Goal: Task Accomplishment & Management: Use online tool/utility

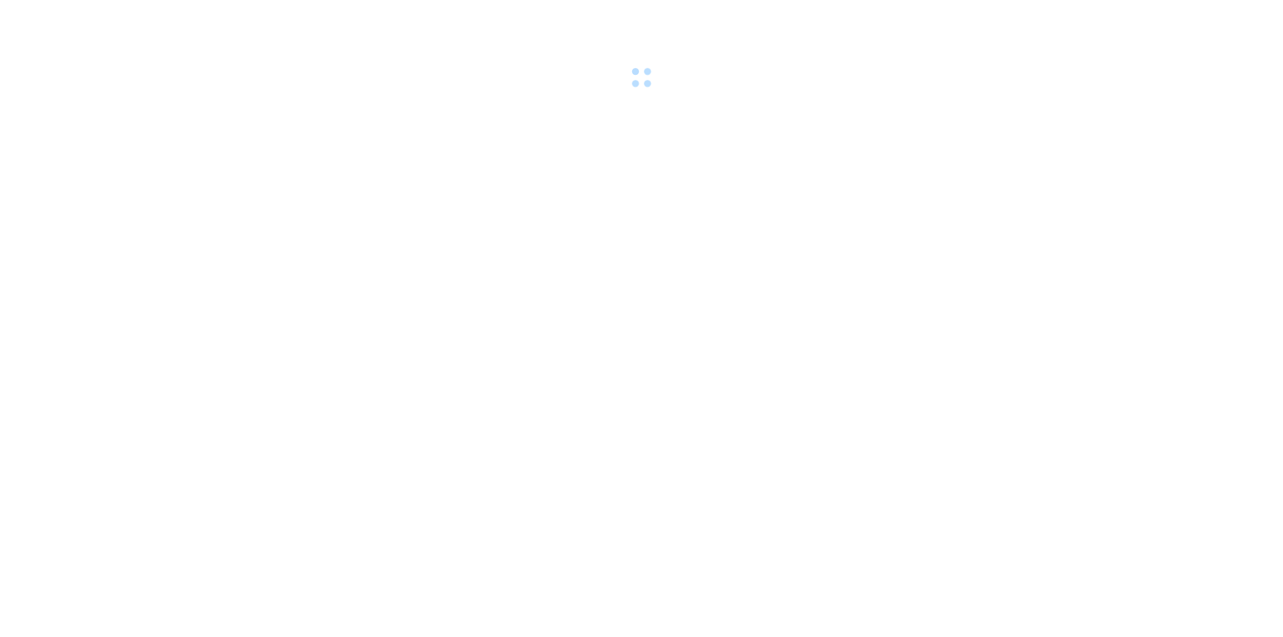
click at [492, 274] on body at bounding box center [641, 318] width 1283 height 637
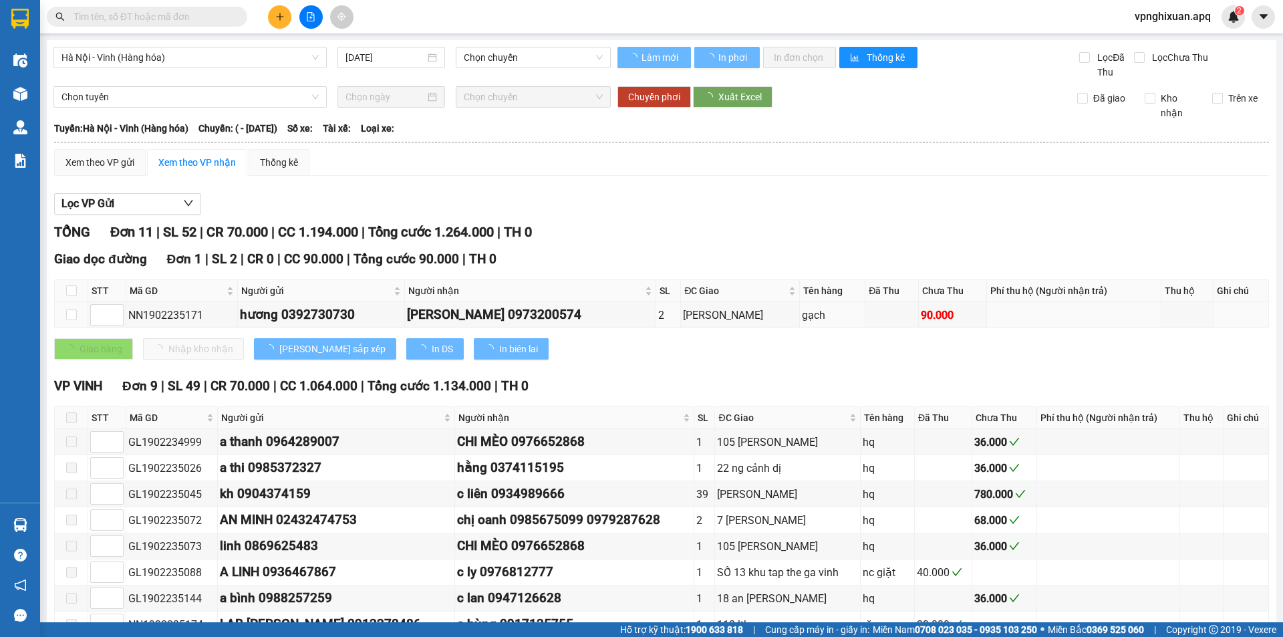
type input "[DATE]"
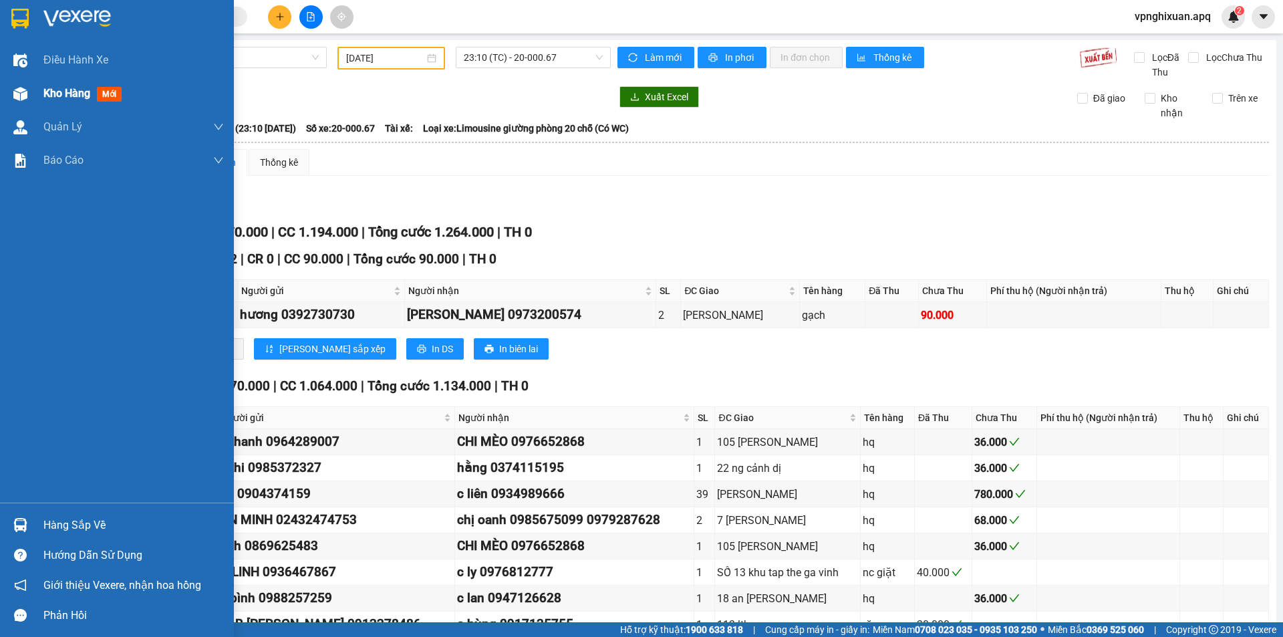
click at [76, 98] on span "Kho hàng" at bounding box center [66, 93] width 47 height 13
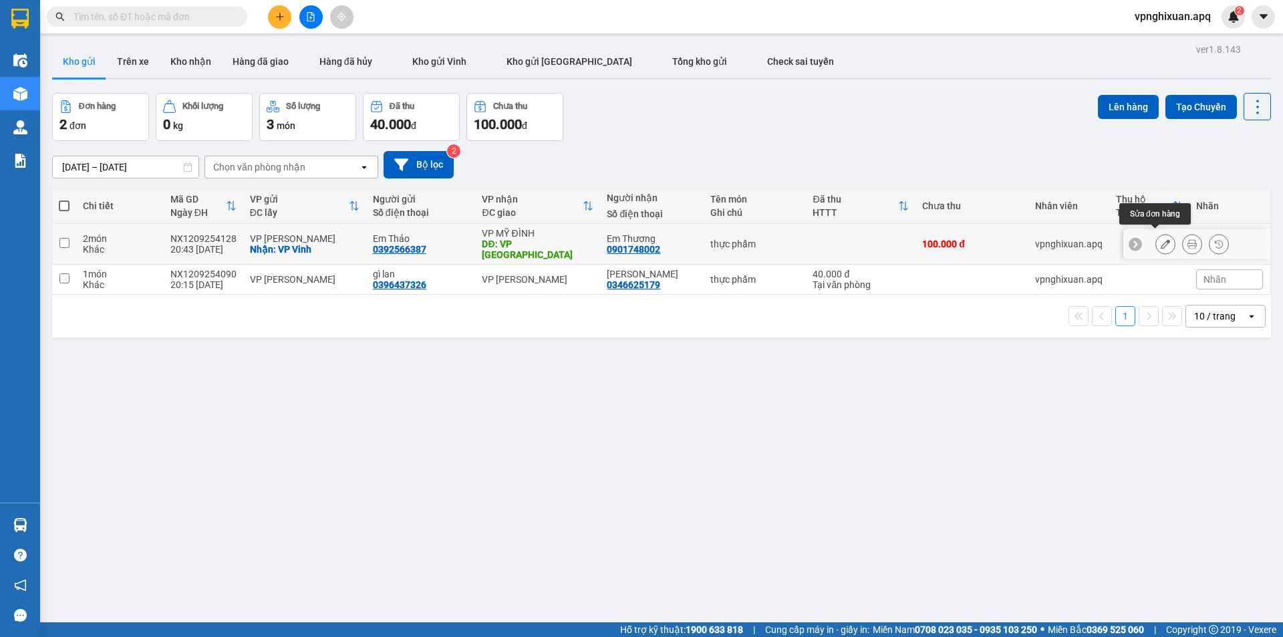
click at [1161, 239] on icon at bounding box center [1165, 243] width 9 height 9
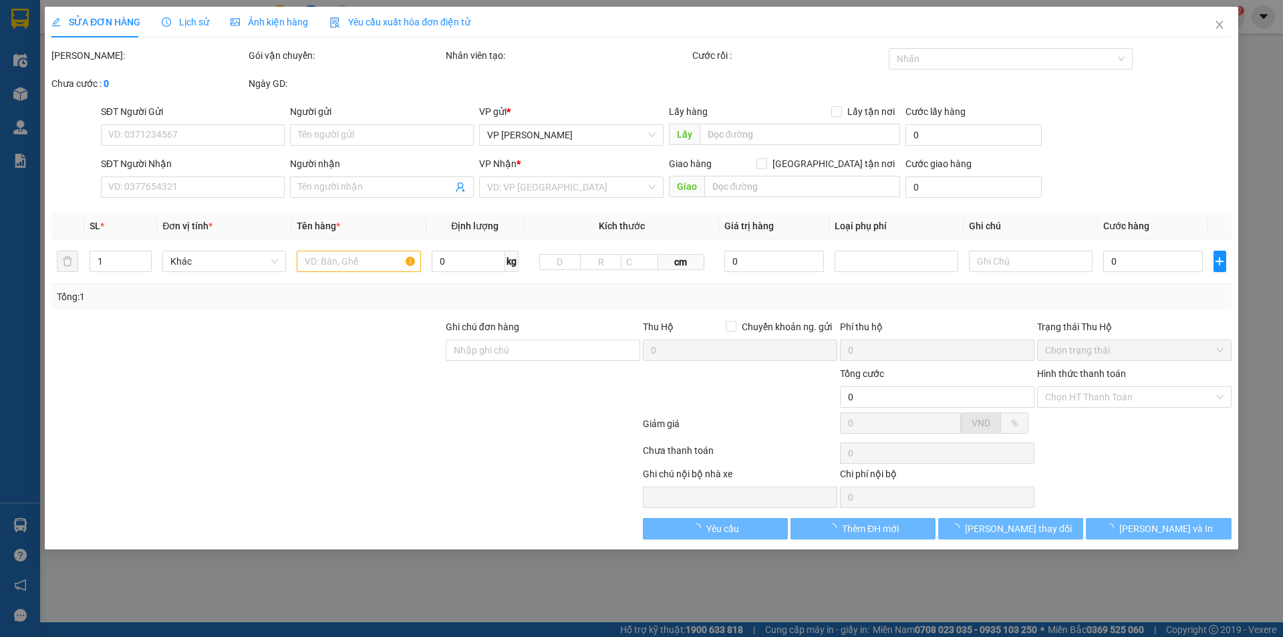
type input "0392566387"
type input "Em Thảo"
checkbox input "true"
type input "VP Vinh"
type input "0901748002"
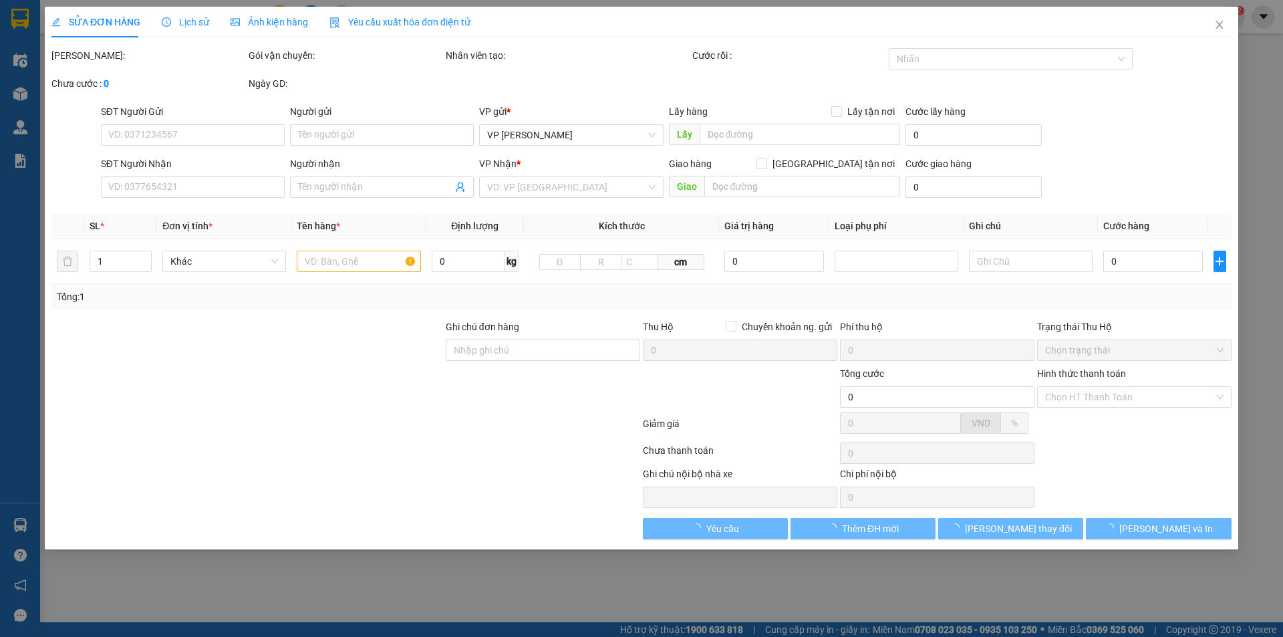
type input "Em Thương"
type input "VP [GEOGRAPHIC_DATA]"
type input "100.000"
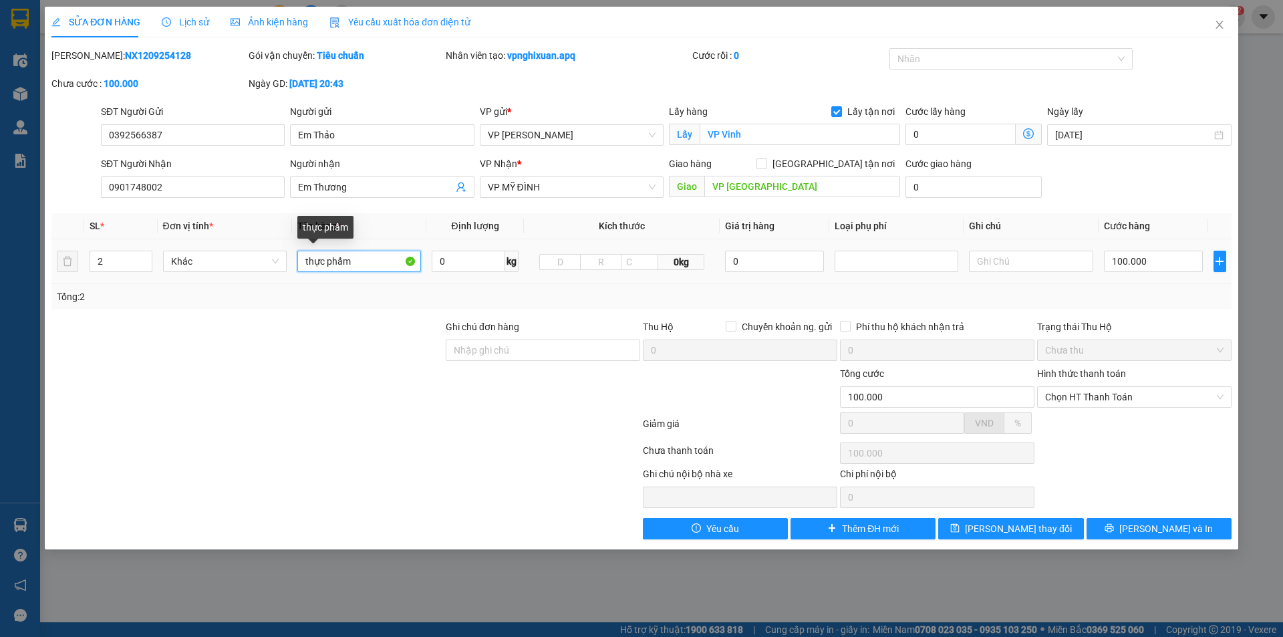
click at [363, 265] on input "thực phẩm" at bounding box center [359, 261] width 124 height 21
type input "t"
type input "b"
type input "Bánh Bèo"
click at [1028, 527] on span "[PERSON_NAME] thay đổi" at bounding box center [1018, 528] width 107 height 15
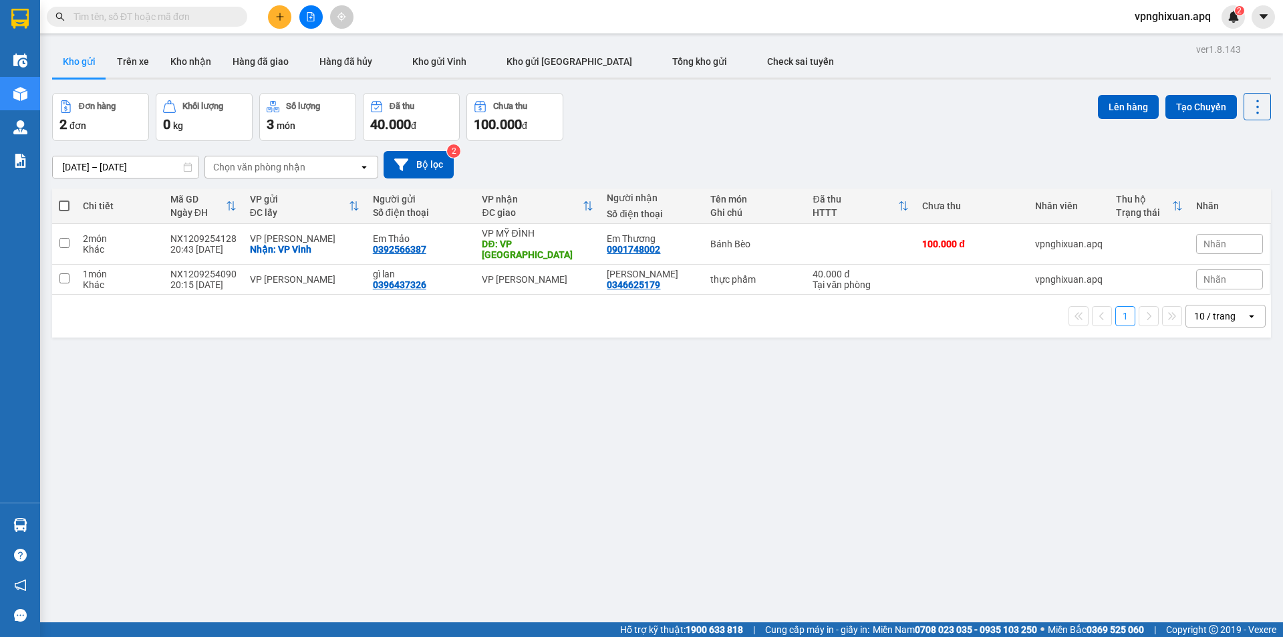
click at [61, 206] on span at bounding box center [64, 205] width 11 height 11
click at [64, 199] on input "checkbox" at bounding box center [64, 199] width 0 height 0
checkbox input "true"
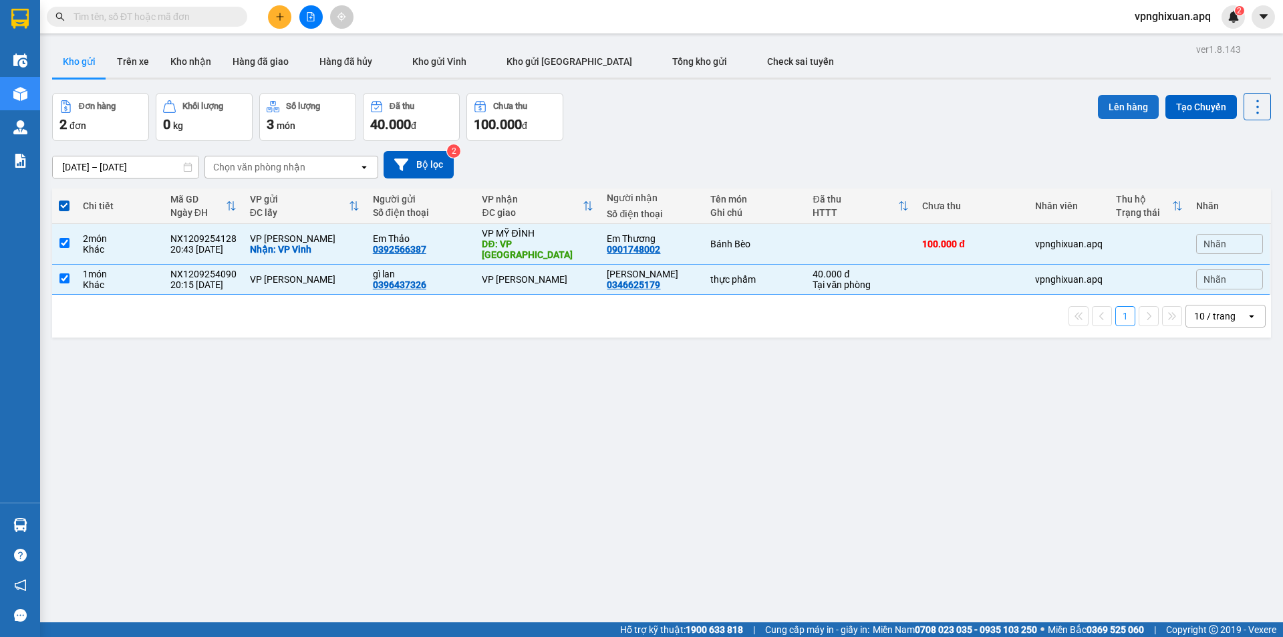
click at [1118, 106] on button "Lên hàng" at bounding box center [1128, 107] width 61 height 24
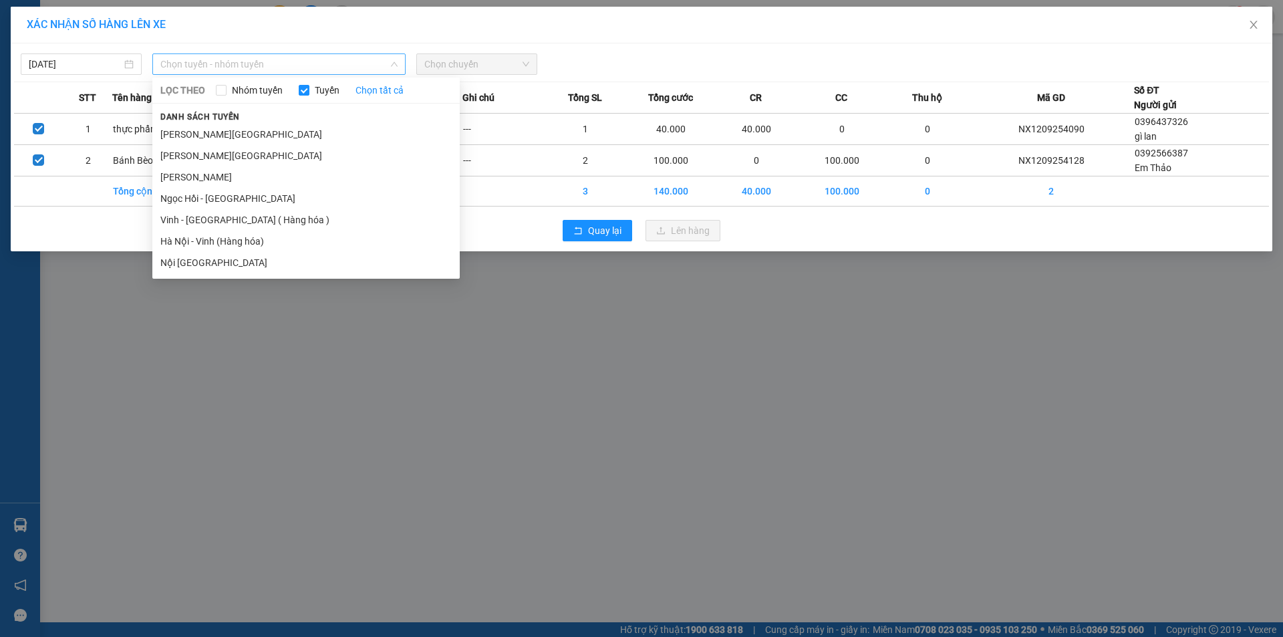
click at [217, 68] on span "Chọn tuyến - nhóm tuyến" at bounding box center [278, 64] width 237 height 20
click at [241, 216] on li "Vinh - [GEOGRAPHIC_DATA] ( Hàng hóa )" at bounding box center [305, 219] width 307 height 21
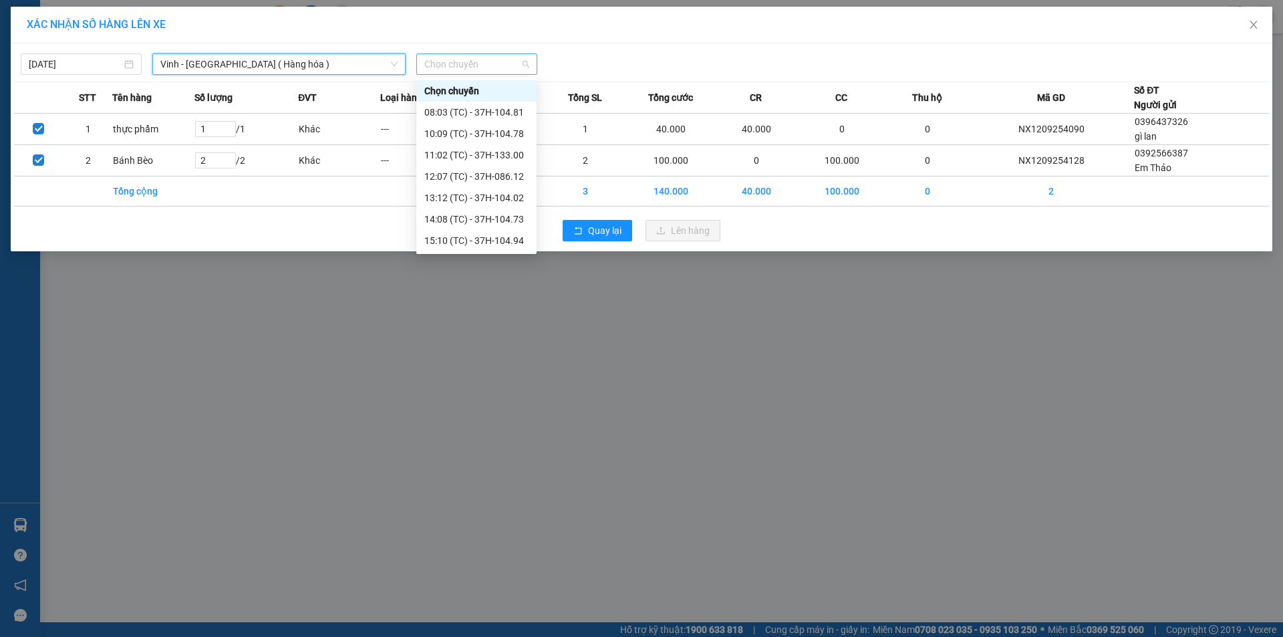
click at [483, 60] on span "Chọn chuyến" at bounding box center [476, 64] width 105 height 20
click at [510, 239] on div "23:08 (TC) - 37H-104.45" at bounding box center [476, 240] width 104 height 15
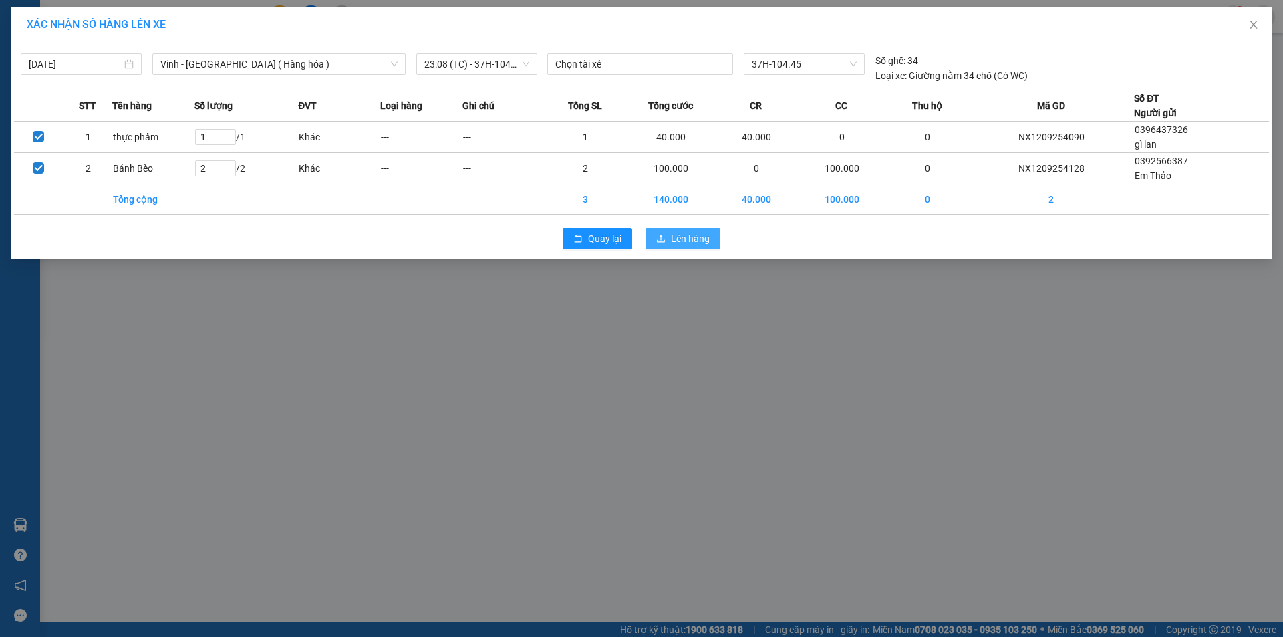
click at [688, 236] on span "Lên hàng" at bounding box center [690, 238] width 39 height 15
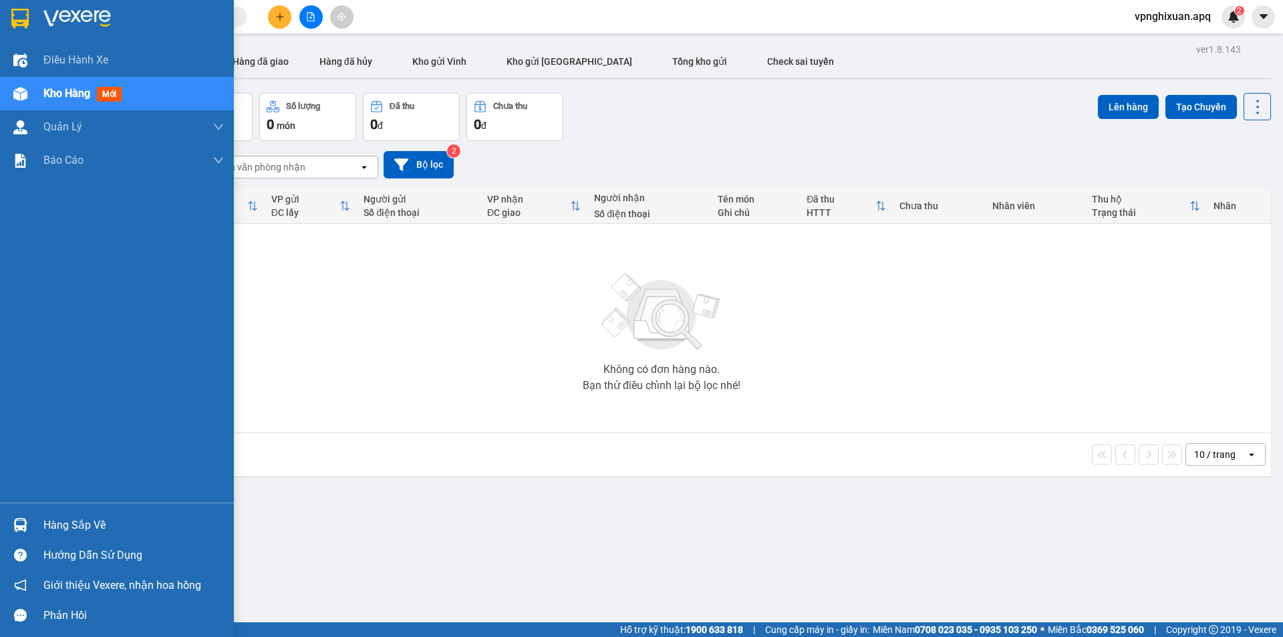
click at [68, 519] on div "Hàng sắp về" at bounding box center [133, 525] width 180 height 20
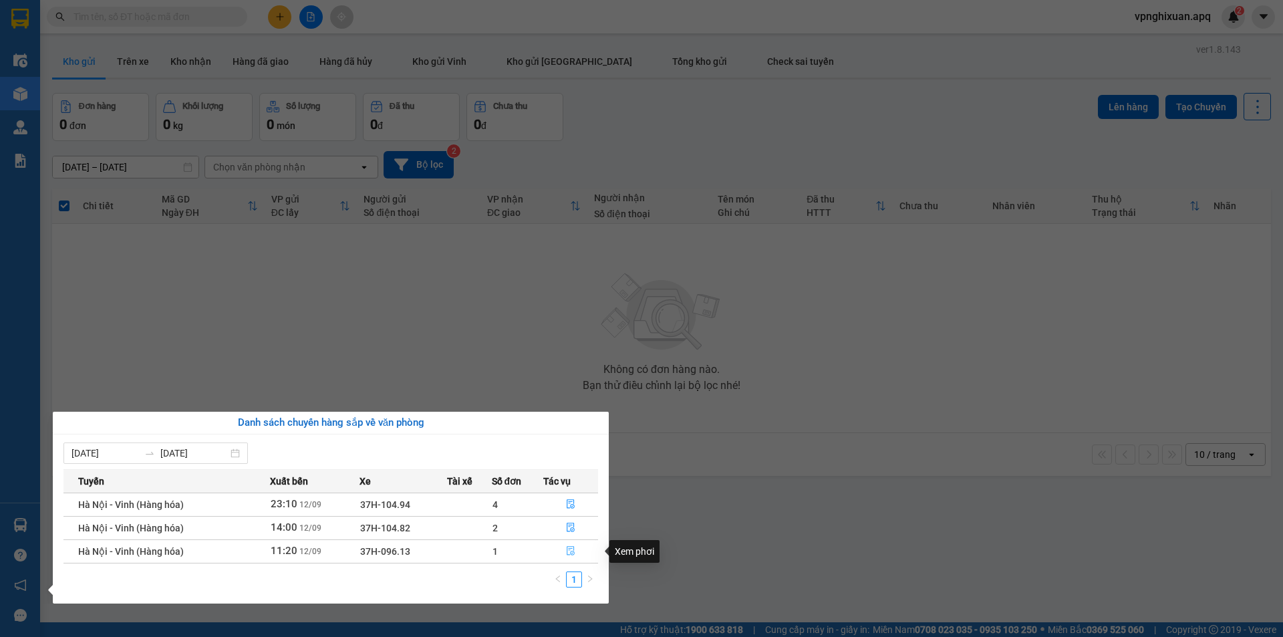
click at [566, 550] on icon "file-done" at bounding box center [570, 550] width 9 height 9
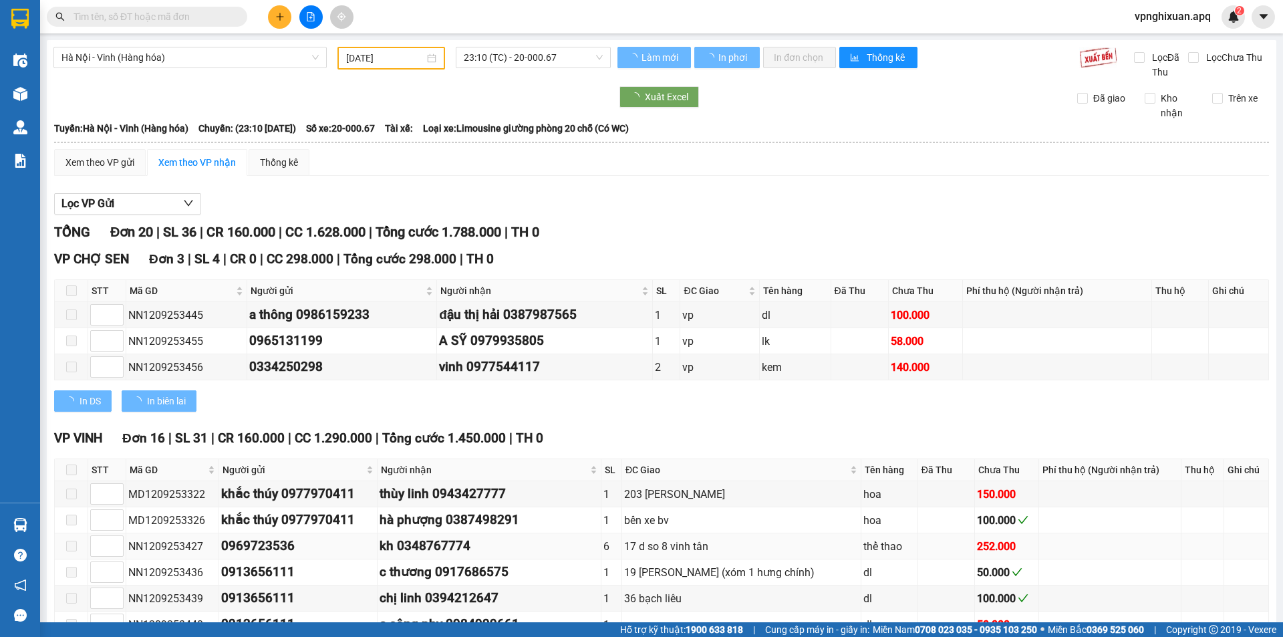
type input "[DATE]"
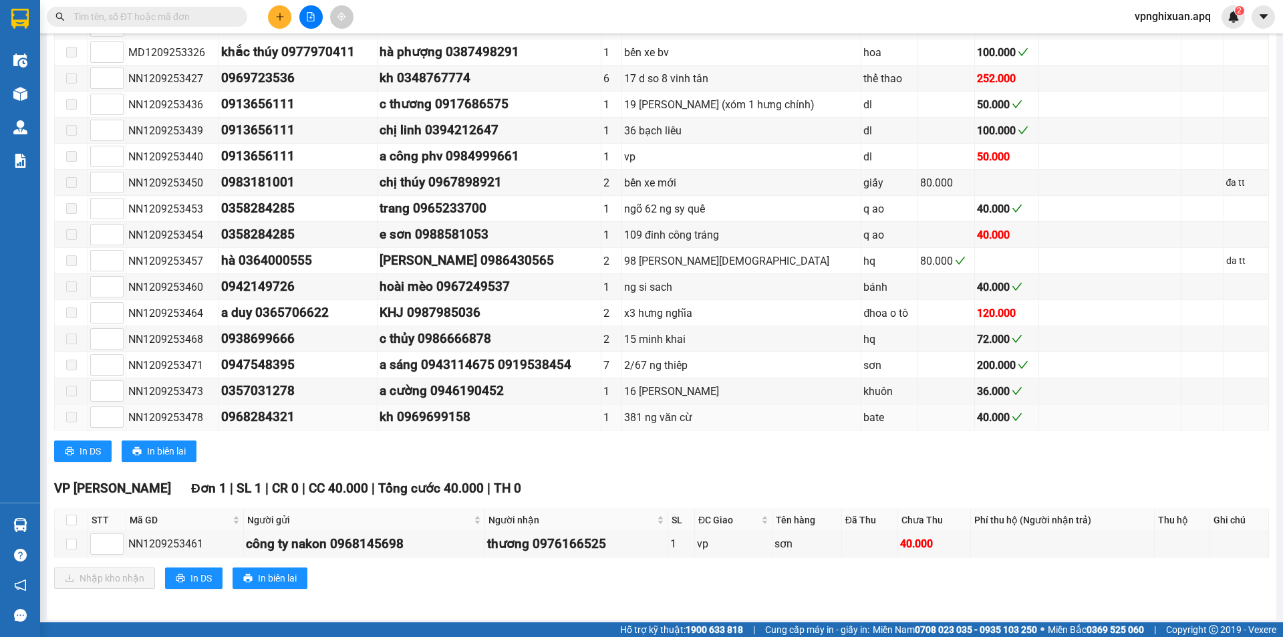
scroll to position [472, 0]
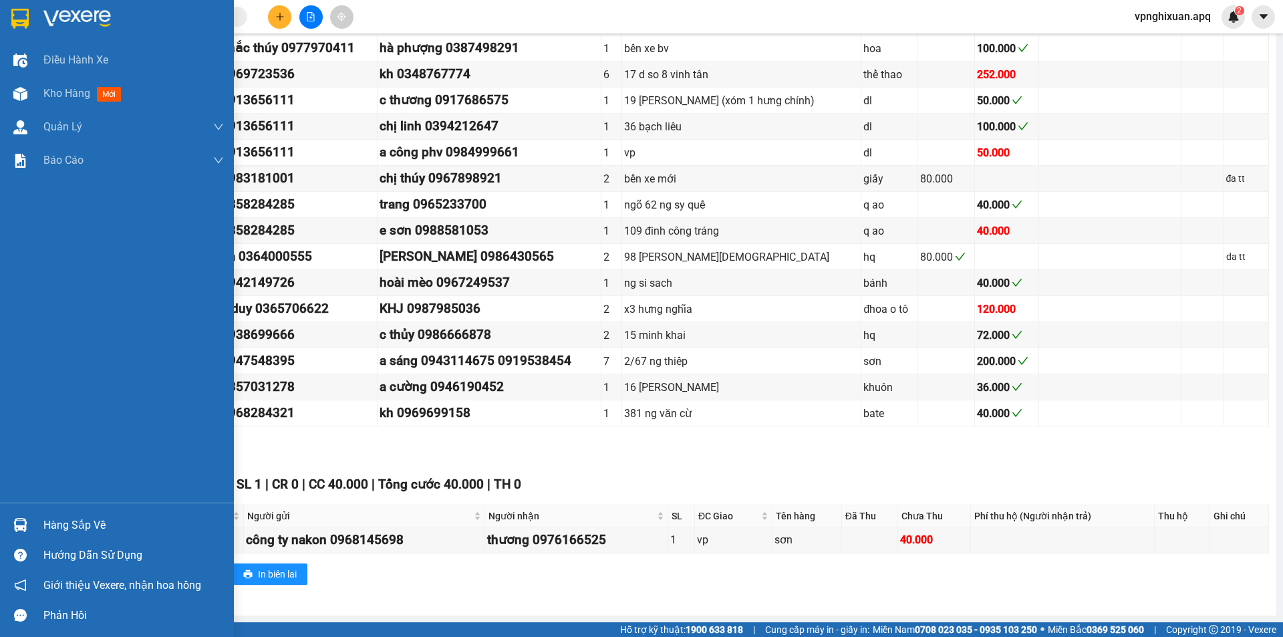
drag, startPoint x: 88, startPoint y: 516, endPoint x: 137, endPoint y: 521, distance: 49.7
click at [88, 517] on div "Hàng sắp về" at bounding box center [133, 525] width 180 height 20
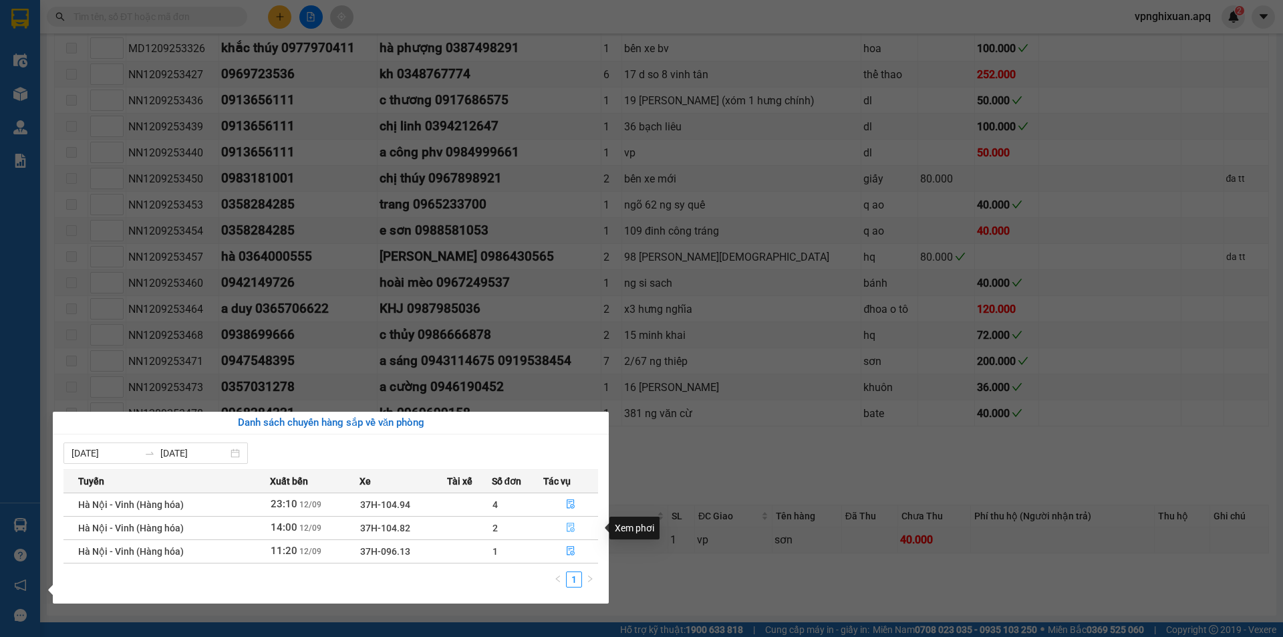
click at [581, 525] on button "button" at bounding box center [570, 527] width 53 height 21
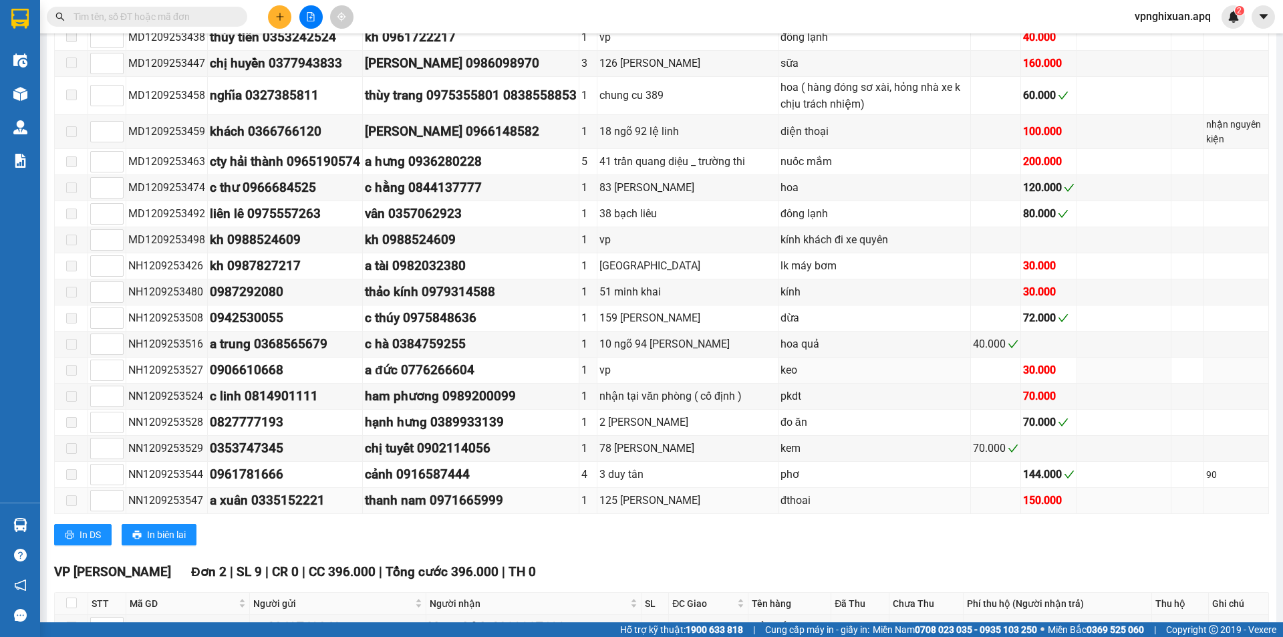
scroll to position [1136, 0]
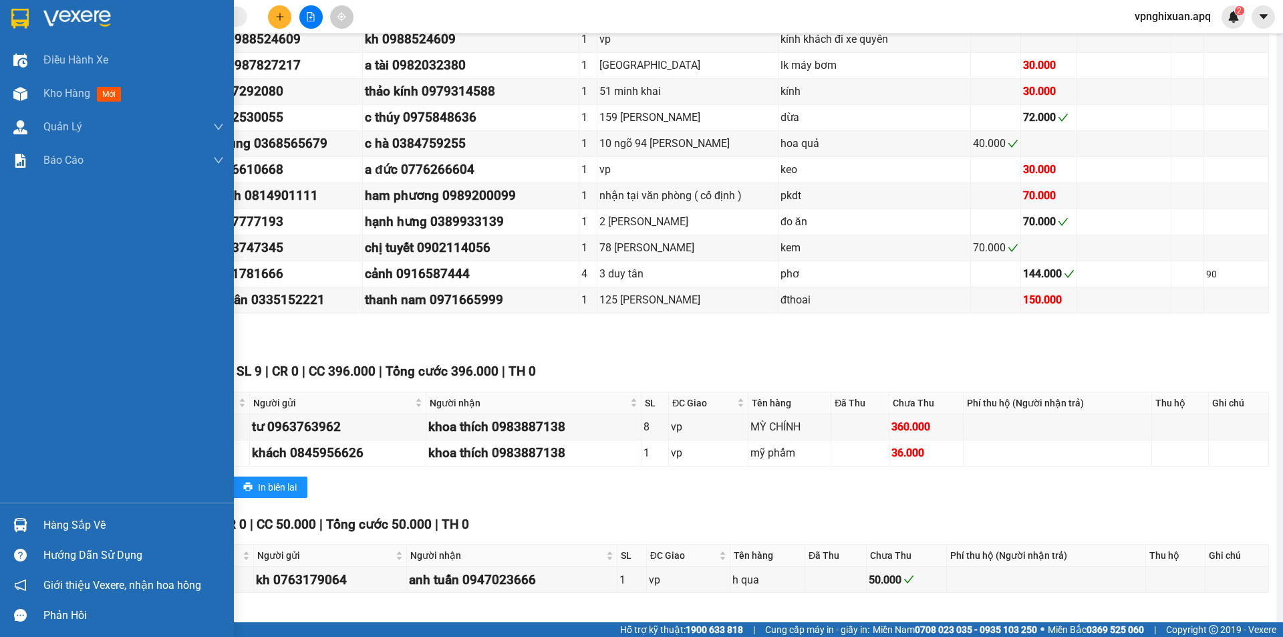
click at [57, 529] on div "Hàng sắp về" at bounding box center [133, 525] width 180 height 20
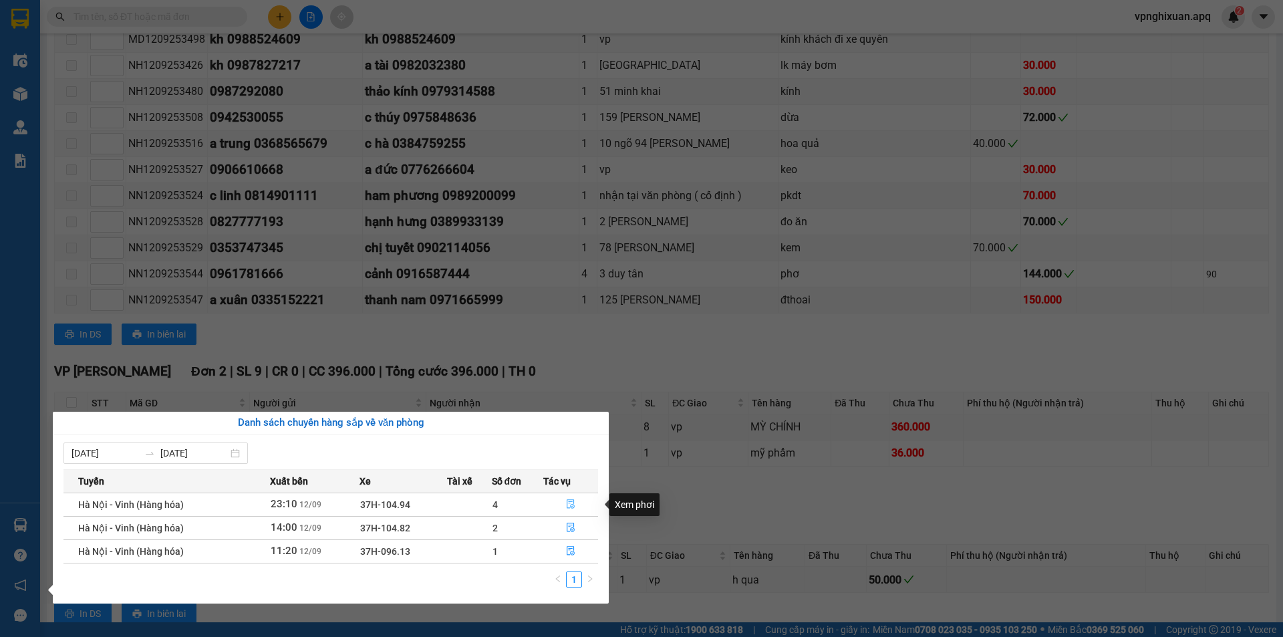
click at [564, 498] on button "button" at bounding box center [570, 504] width 53 height 21
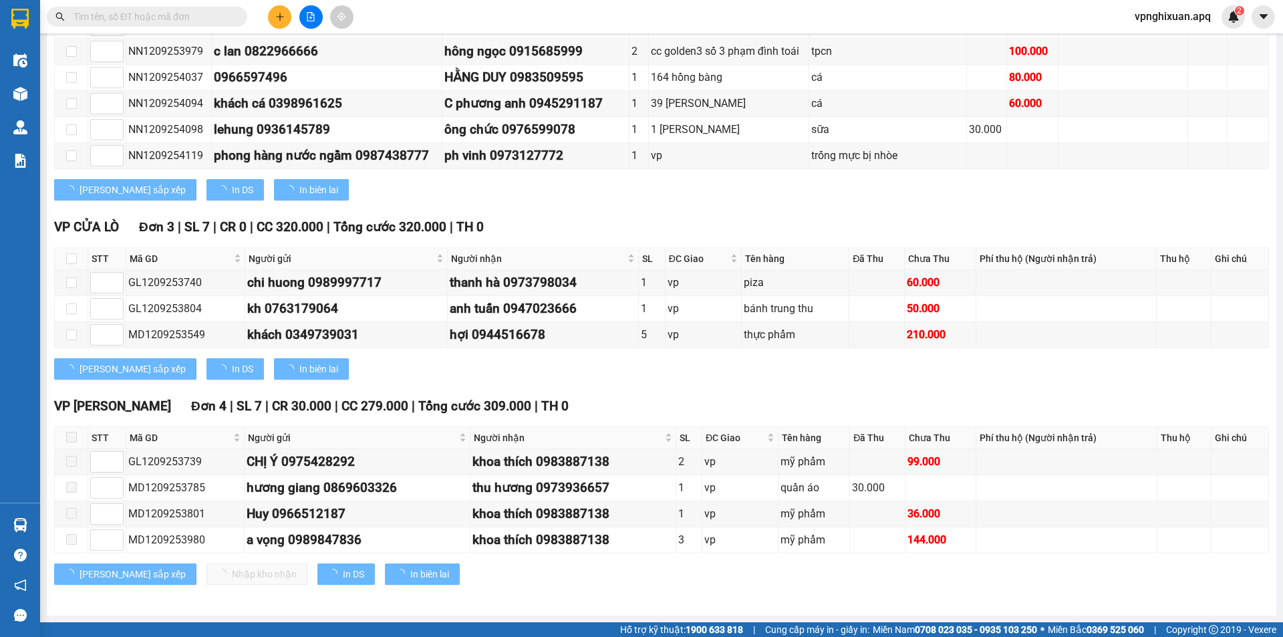
scroll to position [960, 0]
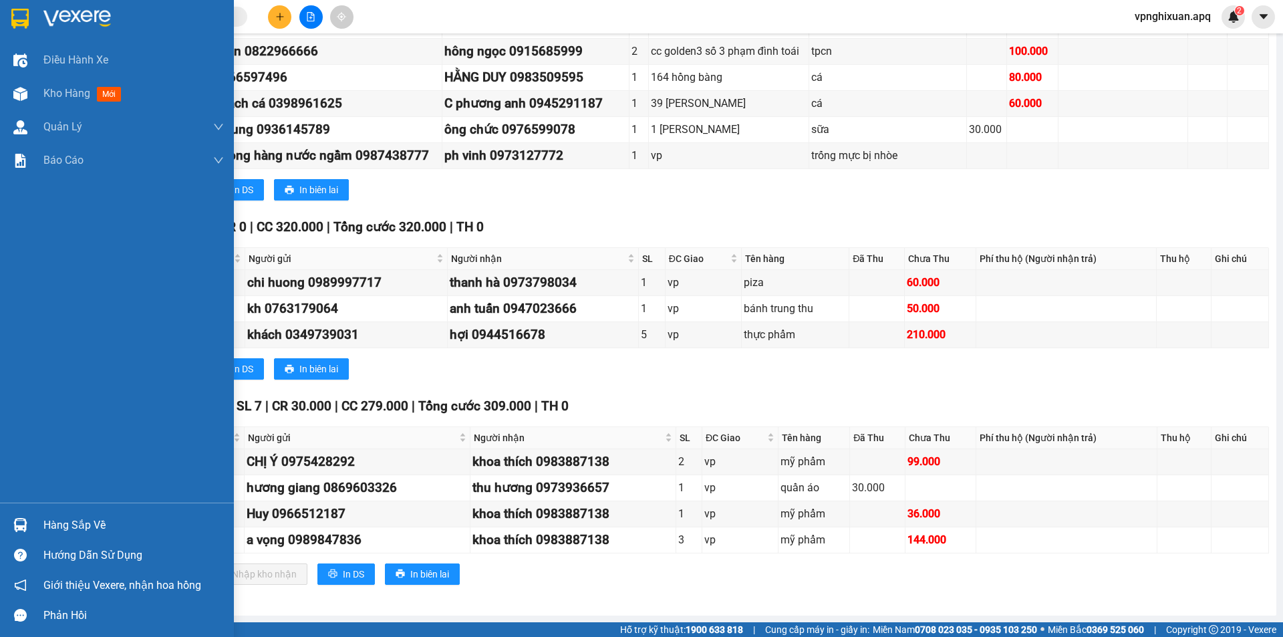
drag, startPoint x: 63, startPoint y: 526, endPoint x: 71, endPoint y: 516, distance: 12.8
click at [67, 523] on div "Hàng sắp về" at bounding box center [133, 525] width 180 height 20
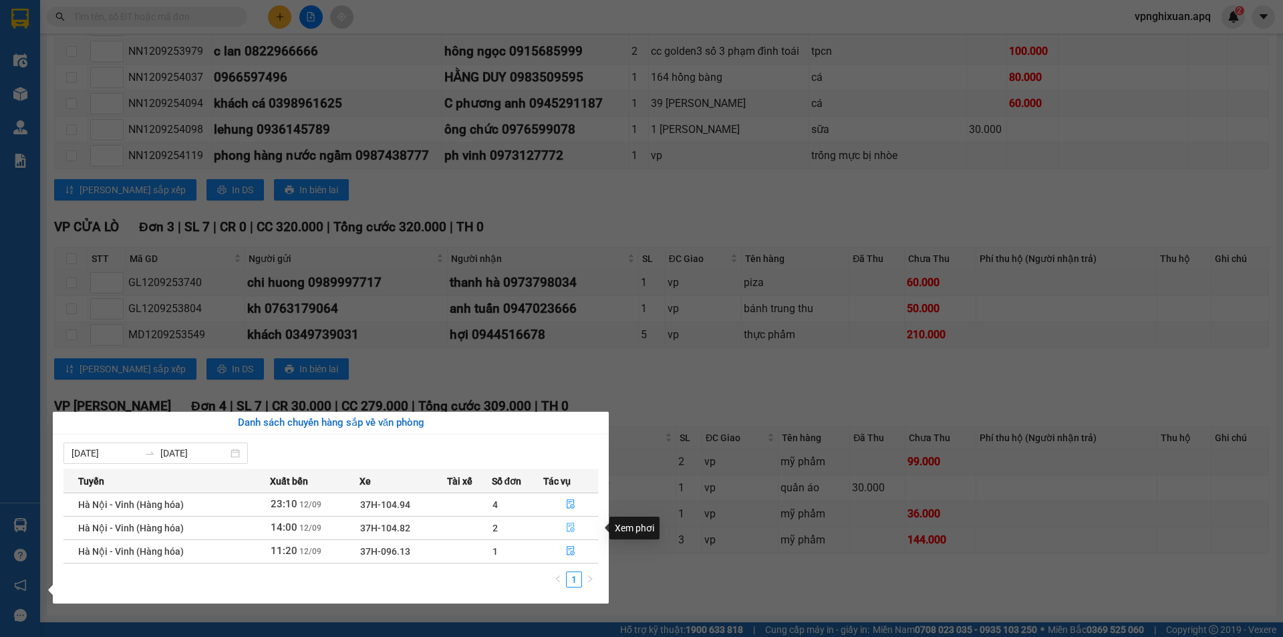
drag, startPoint x: 572, startPoint y: 527, endPoint x: 603, endPoint y: 537, distance: 33.0
click at [573, 528] on icon "file-done" at bounding box center [570, 527] width 9 height 9
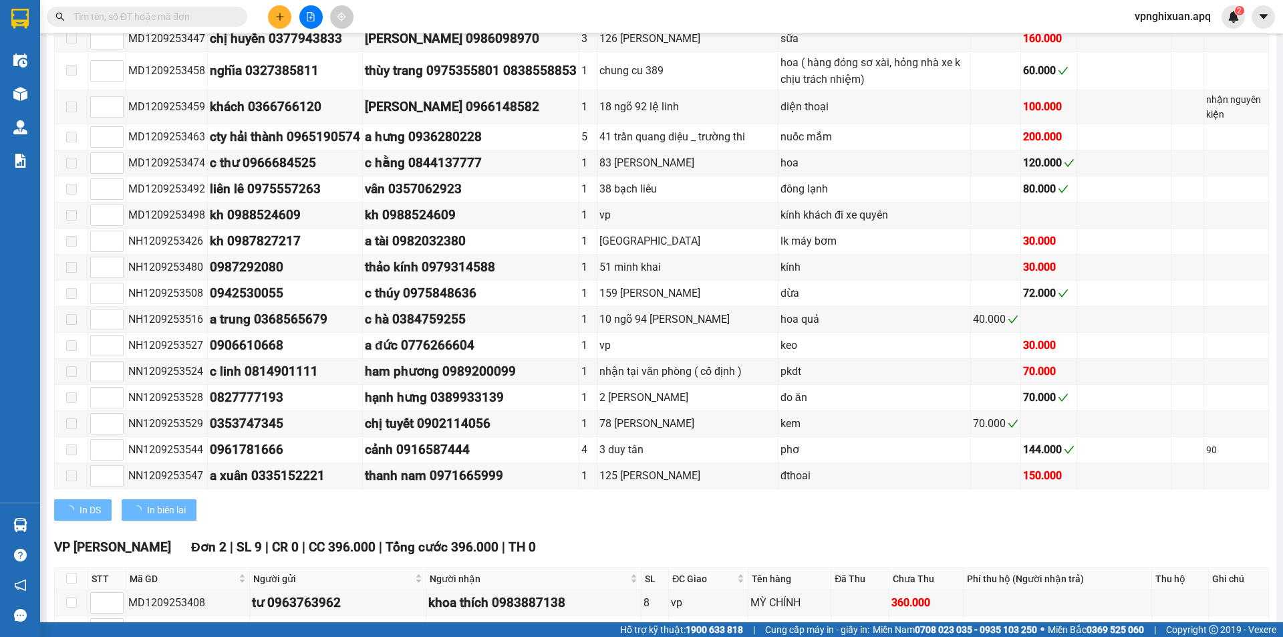
scroll to position [1136, 0]
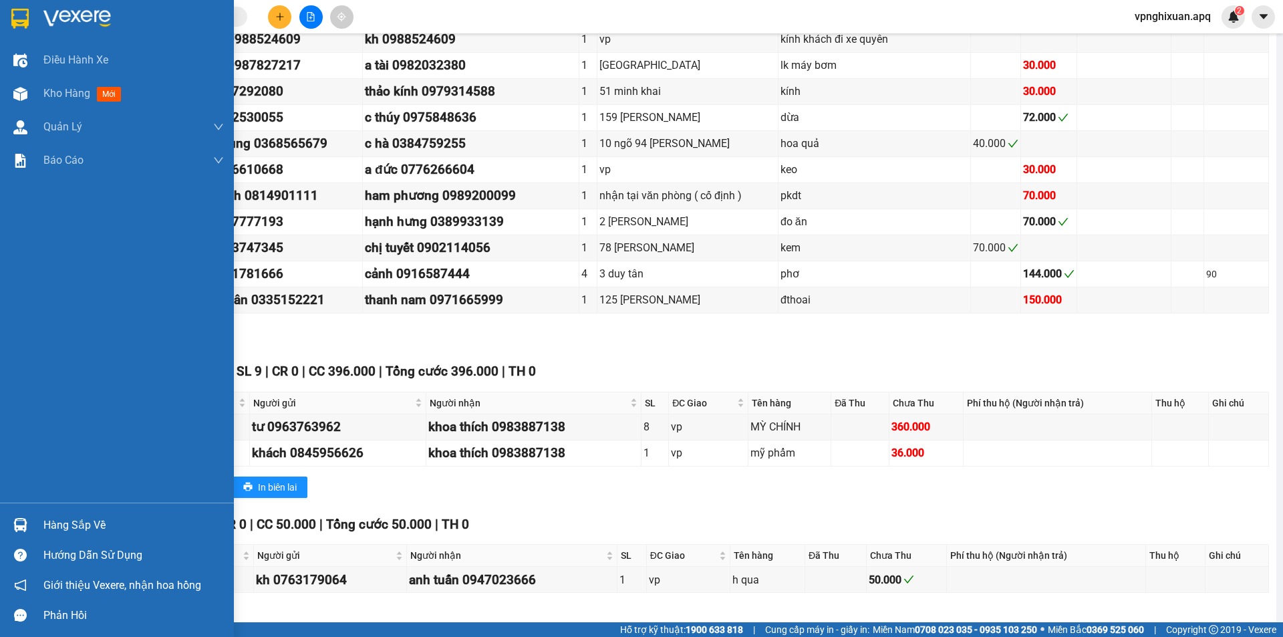
drag, startPoint x: 67, startPoint y: 522, endPoint x: 79, endPoint y: 522, distance: 12.0
click at [67, 522] on div "Hàng sắp về" at bounding box center [133, 525] width 180 height 20
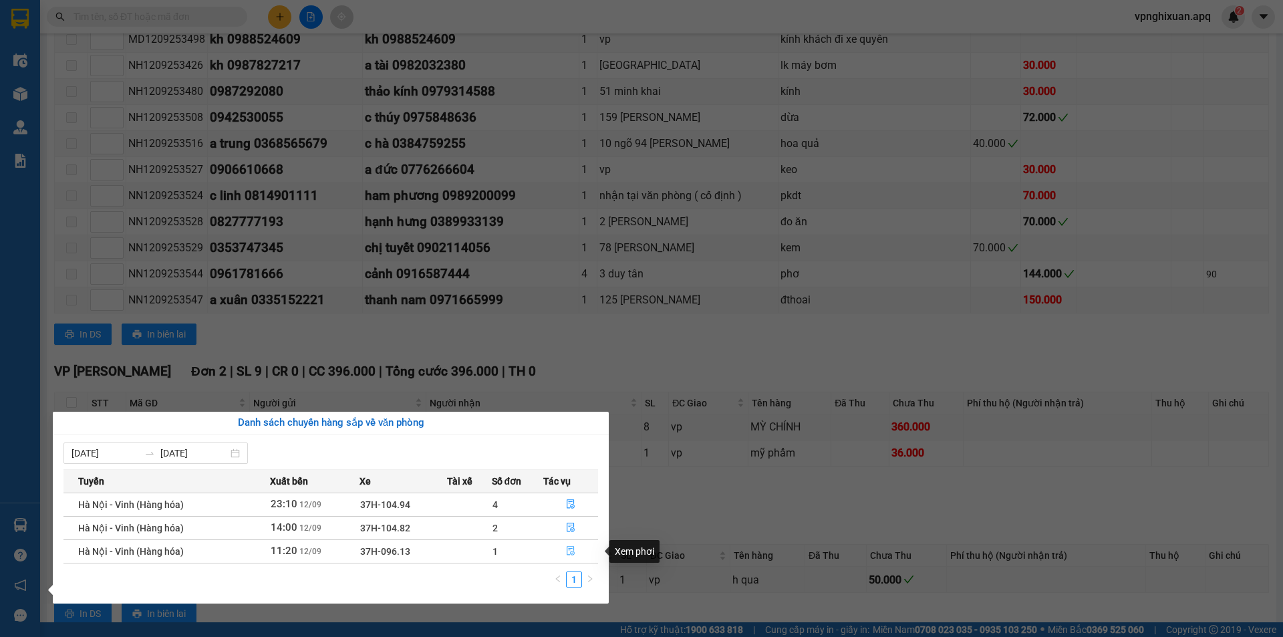
click at [570, 547] on icon "file-done" at bounding box center [571, 551] width 8 height 9
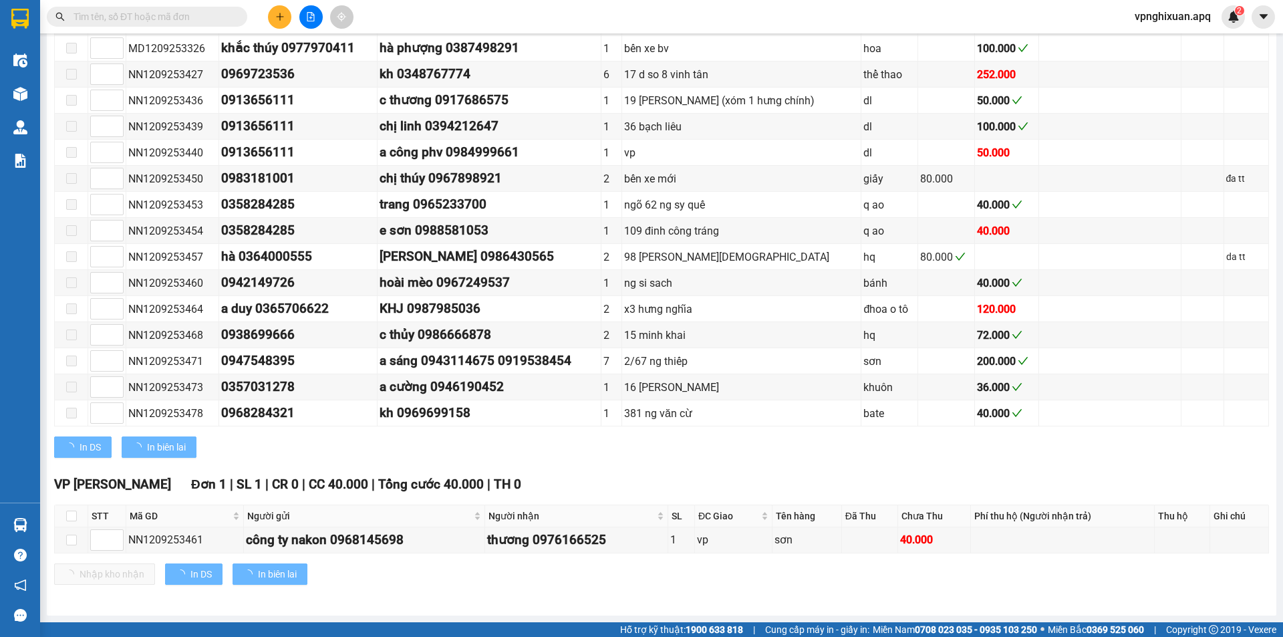
scroll to position [472, 0]
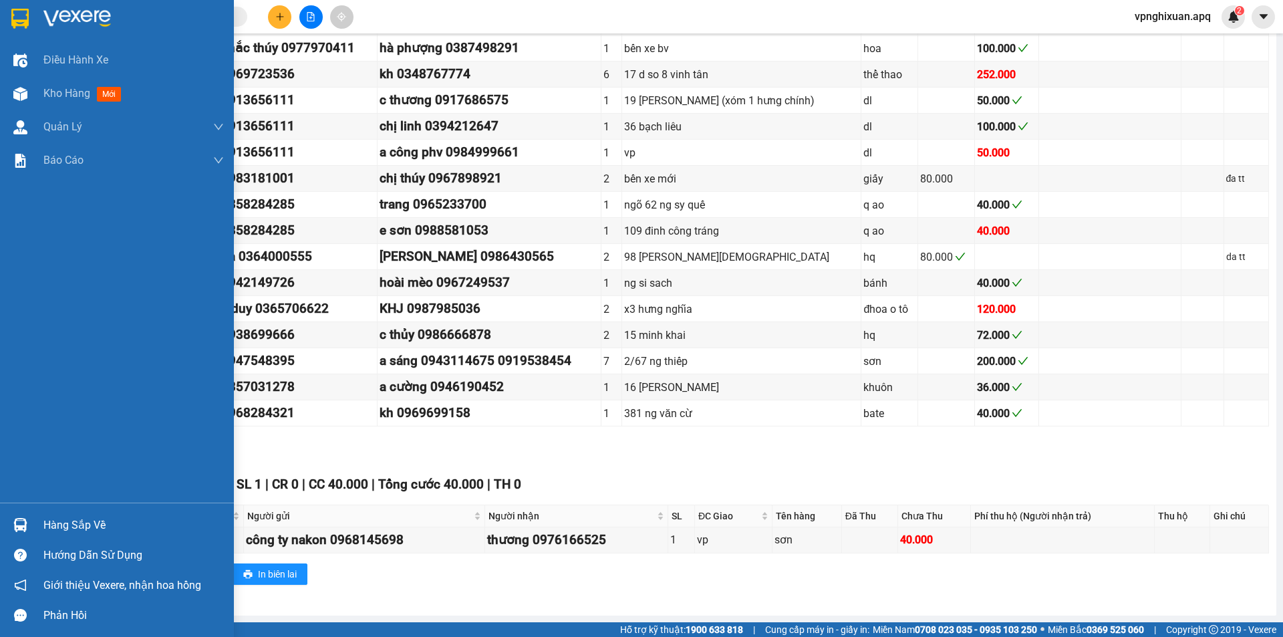
click at [99, 524] on div "Hàng sắp về" at bounding box center [133, 525] width 180 height 20
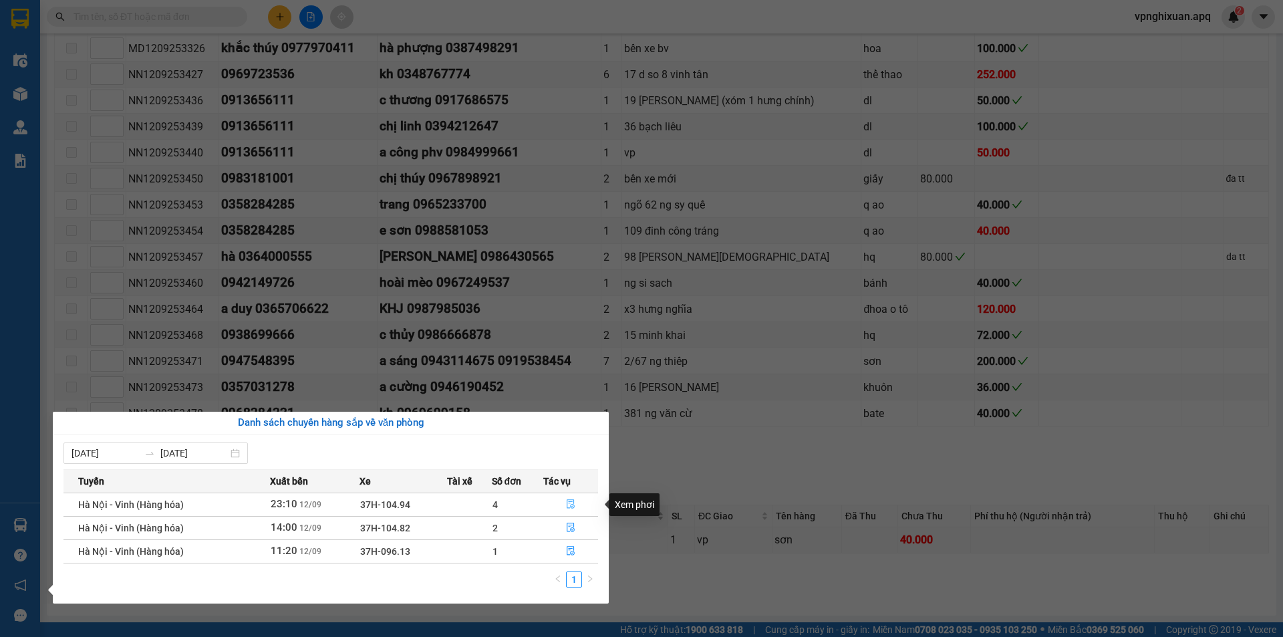
click at [577, 506] on button "button" at bounding box center [570, 504] width 53 height 21
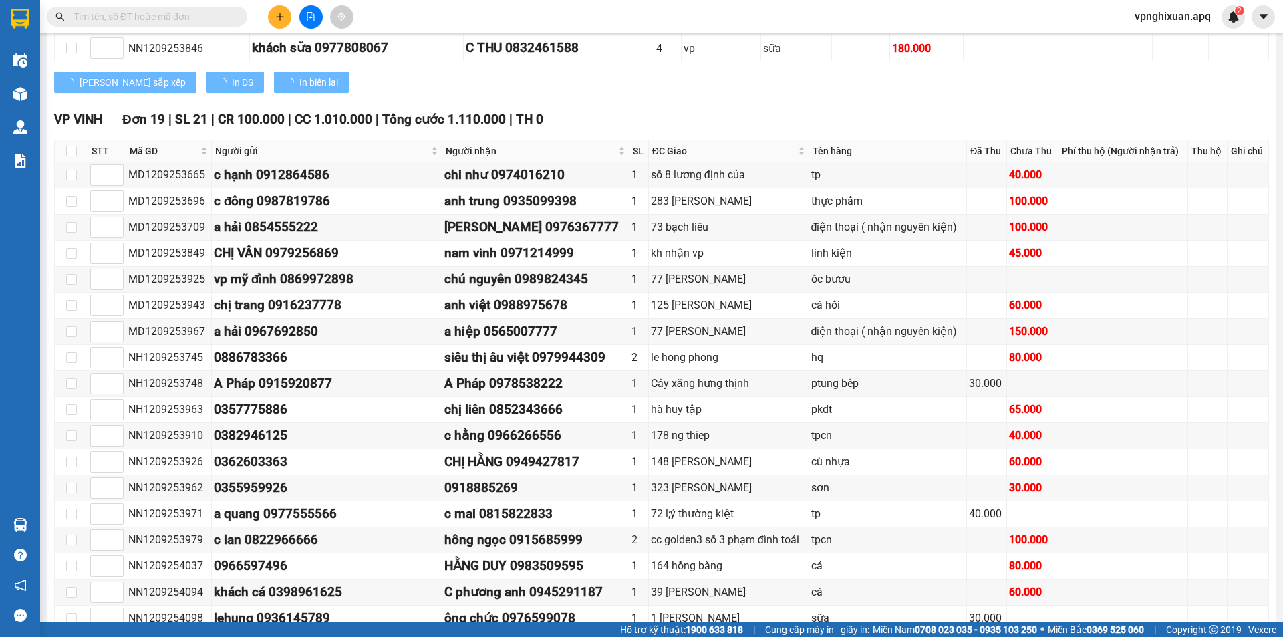
scroll to position [960, 0]
